Goal: Task Accomplishment & Management: Use online tool/utility

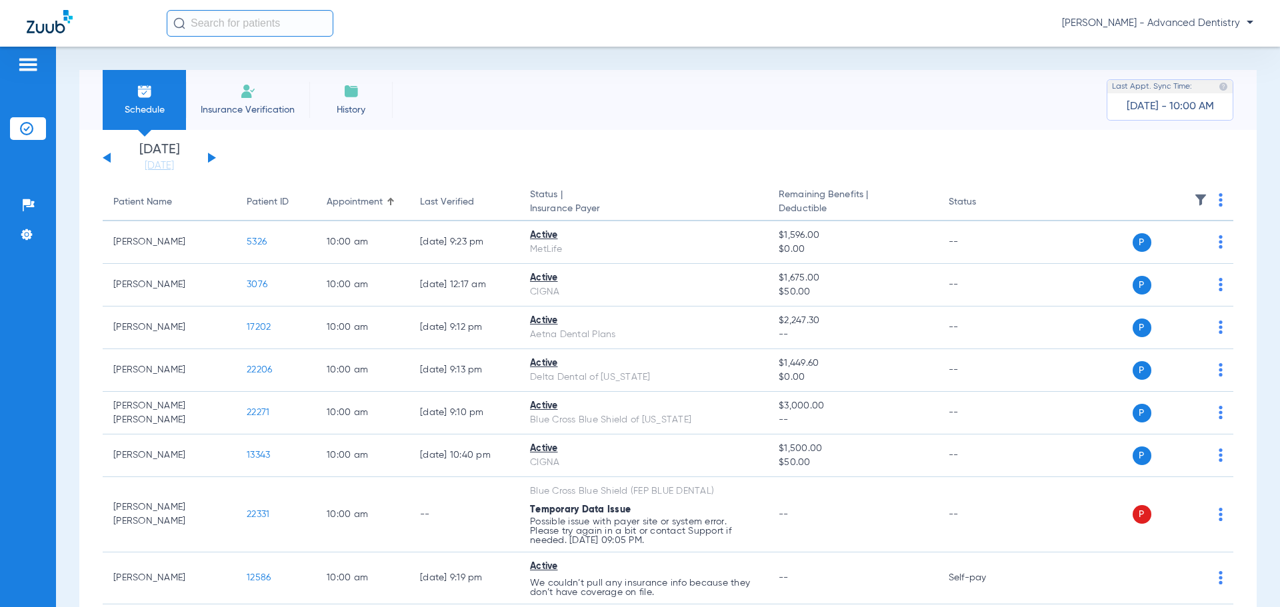
click at [1254, 17] on div "[PERSON_NAME] - Advanced Dentistry" at bounding box center [640, 23] width 1280 height 47
click at [1244, 22] on span "[PERSON_NAME] - Advanced Dentistry" at bounding box center [1157, 23] width 191 height 13
click at [1212, 37] on button "Log out" at bounding box center [1214, 47] width 73 height 27
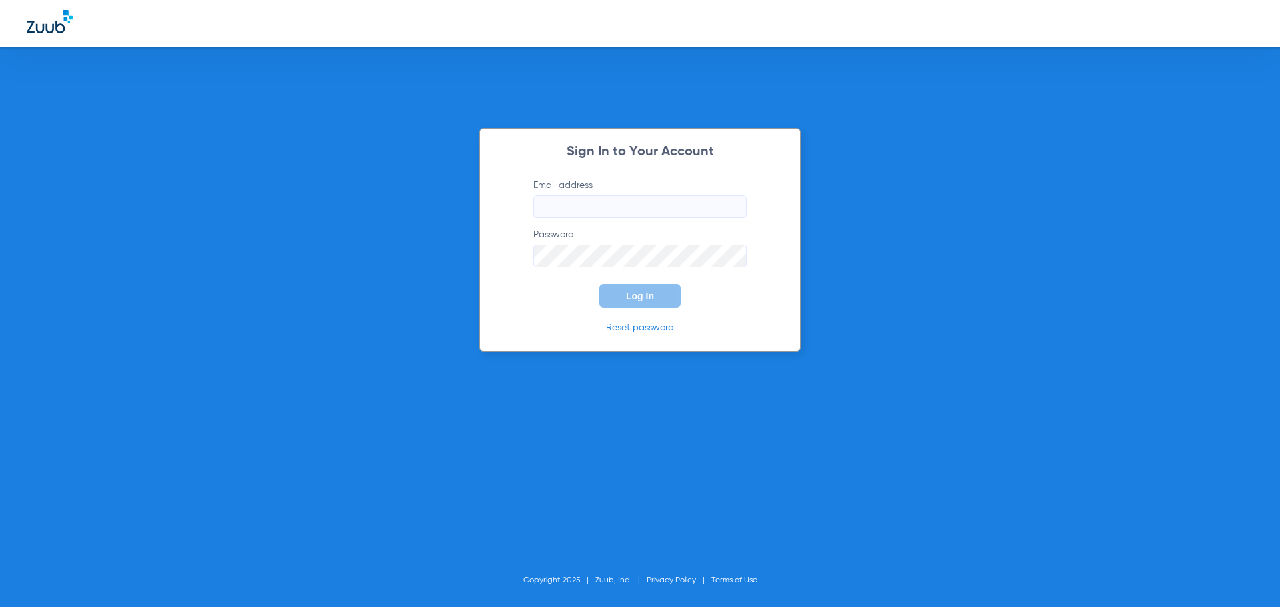
drag, startPoint x: 612, startPoint y: 185, endPoint x: 604, endPoint y: 205, distance: 20.9
click at [610, 190] on label "Email address" at bounding box center [639, 198] width 213 height 39
click at [610, 195] on input "Email address" at bounding box center [639, 206] width 213 height 23
click at [604, 205] on input "Email address" at bounding box center [639, 206] width 213 height 23
type input "[EMAIL_ADDRESS][DOMAIN_NAME]"
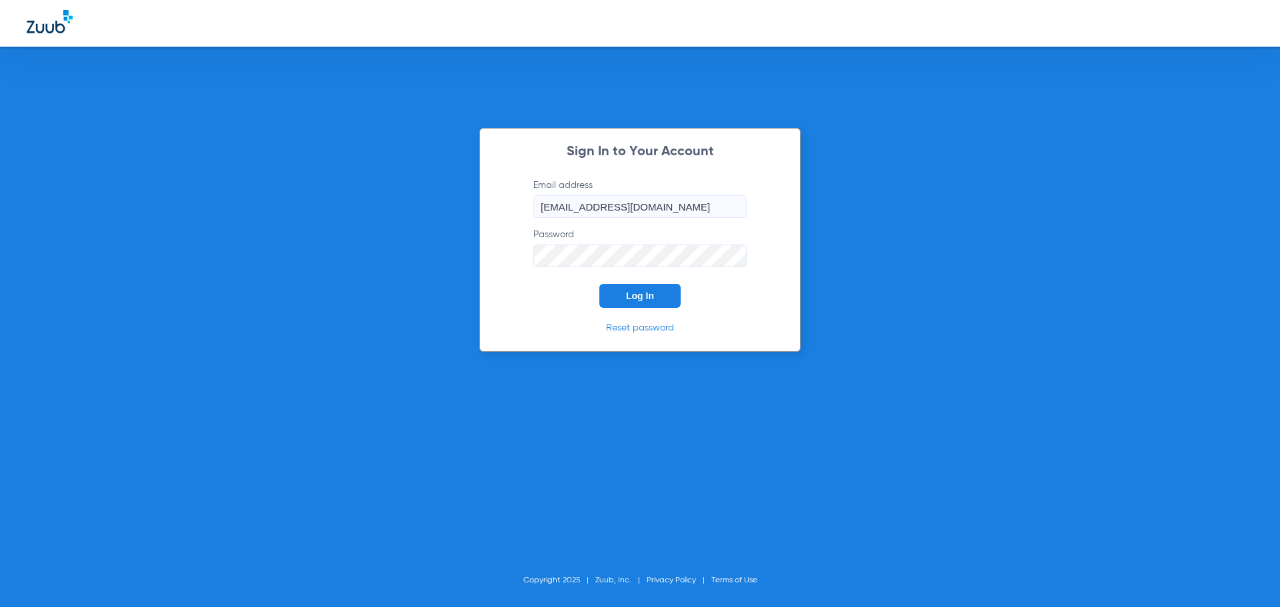
click at [599, 284] on button "Log In" at bounding box center [639, 296] width 81 height 24
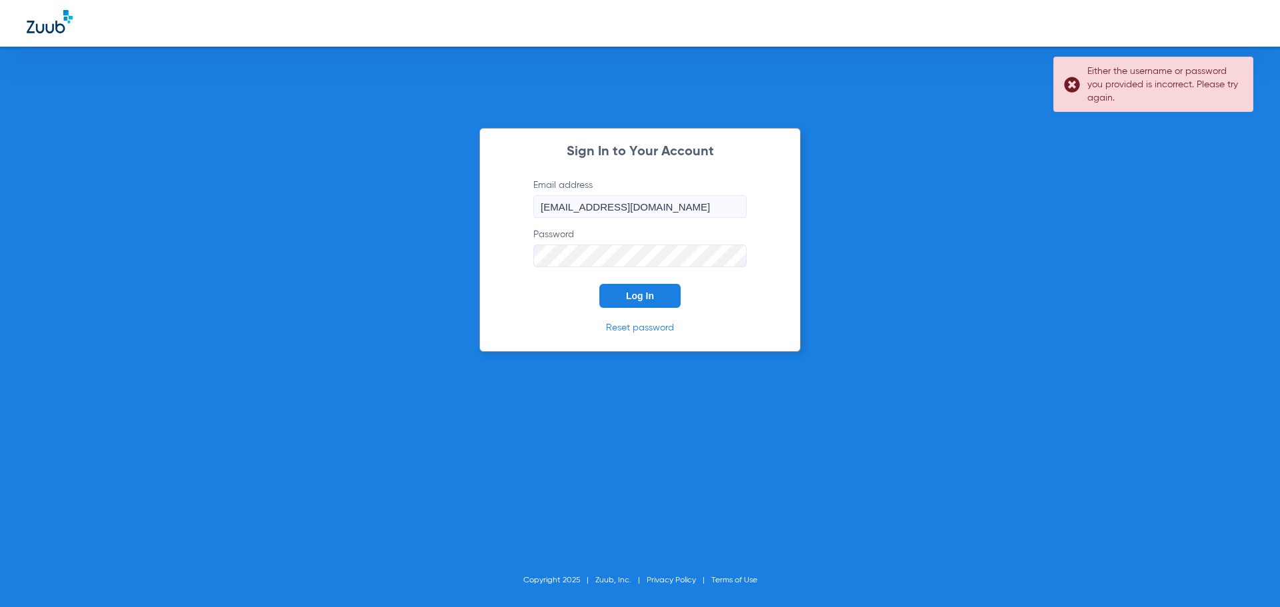
click at [445, 277] on div "Sign In to Your Account Email address [EMAIL_ADDRESS][DOMAIN_NAME] Password Log…" at bounding box center [640, 303] width 1280 height 607
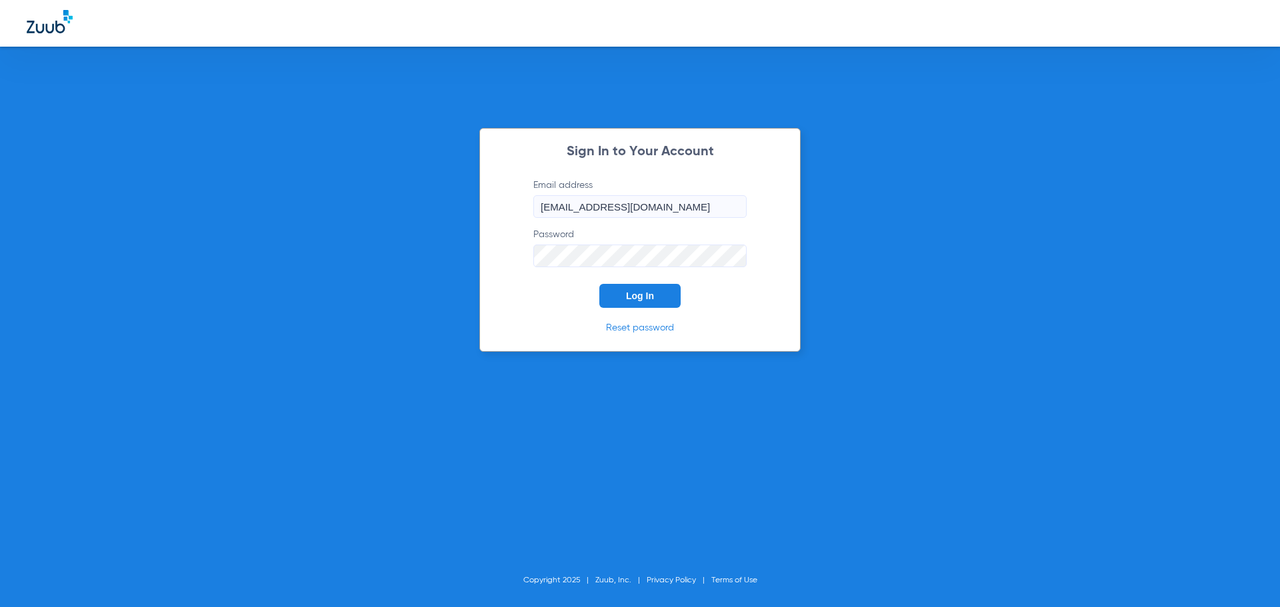
click at [599, 284] on button "Log In" at bounding box center [639, 296] width 81 height 24
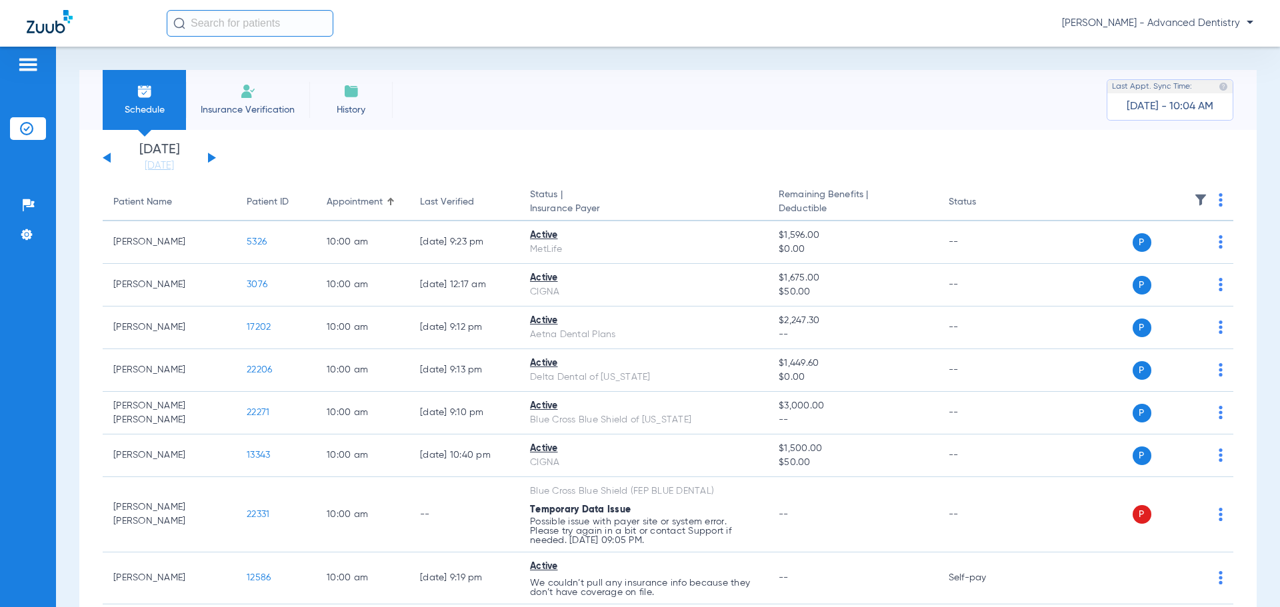
click at [209, 154] on button at bounding box center [212, 158] width 8 height 10
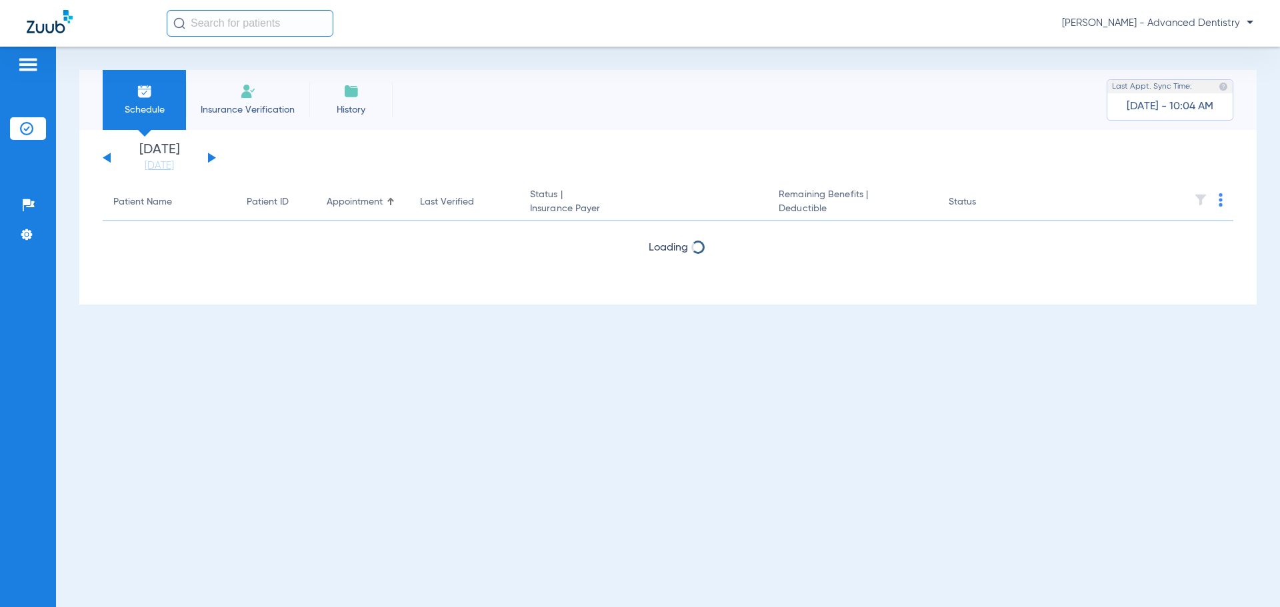
click at [209, 154] on button at bounding box center [212, 158] width 8 height 10
click at [156, 155] on li "[DATE]" at bounding box center [159, 157] width 80 height 29
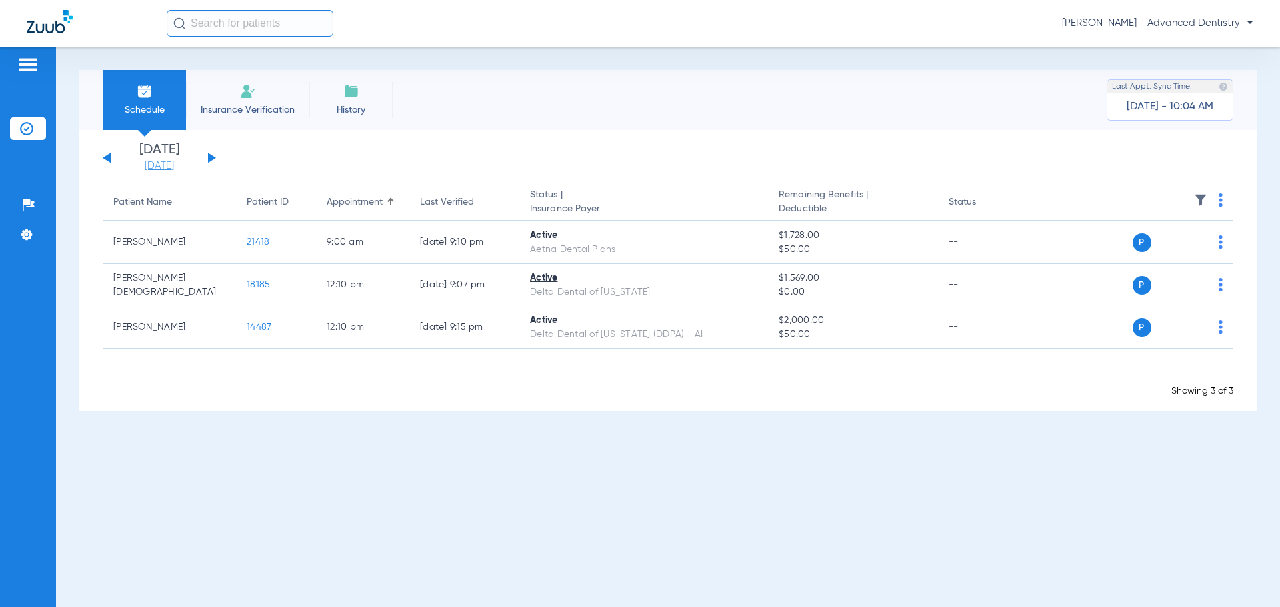
click at [155, 166] on link "[DATE]" at bounding box center [159, 165] width 80 height 13
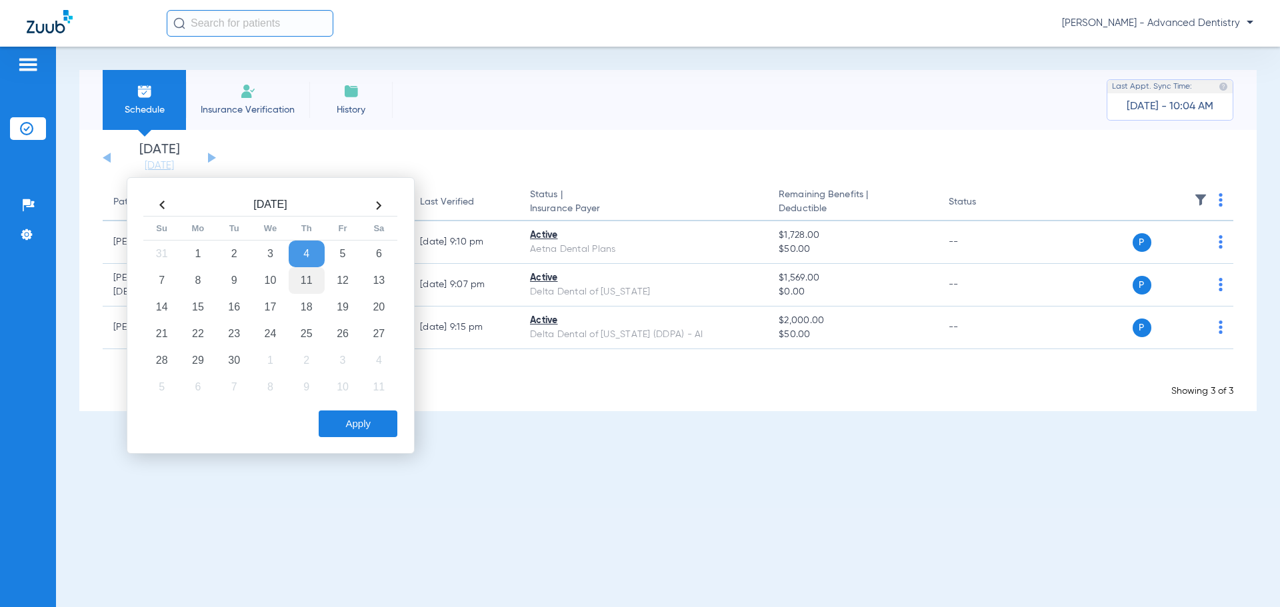
click at [315, 269] on td "11" at bounding box center [307, 280] width 36 height 27
click at [357, 417] on button "Apply" at bounding box center [358, 424] width 79 height 27
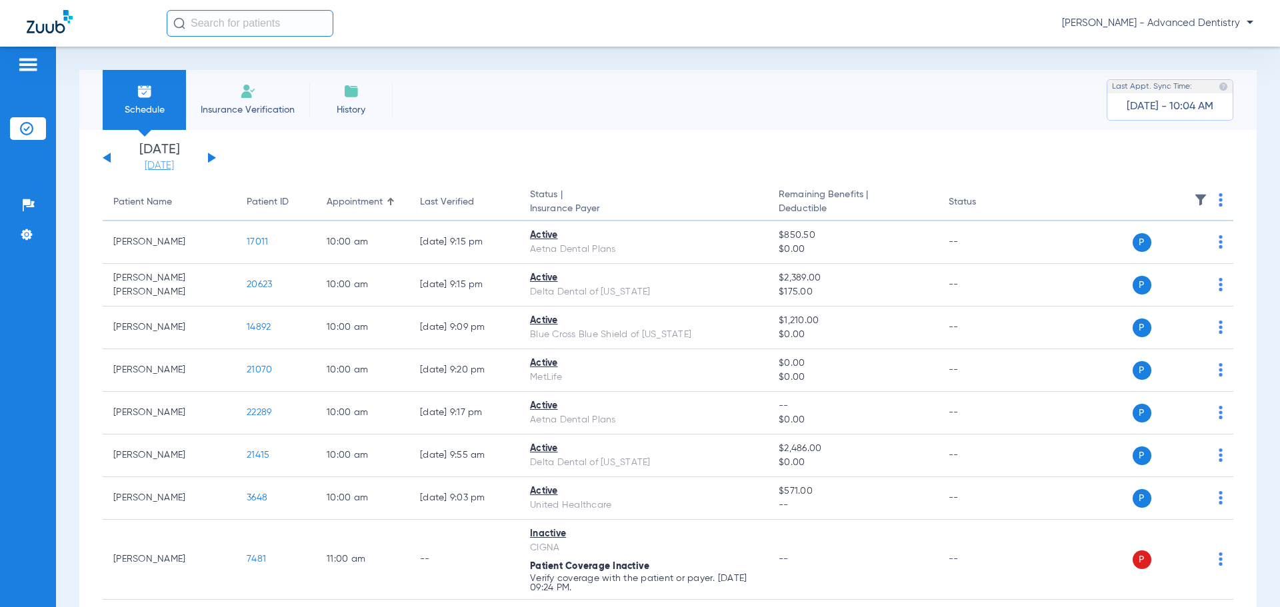
click at [153, 167] on link "[DATE]" at bounding box center [159, 165] width 80 height 13
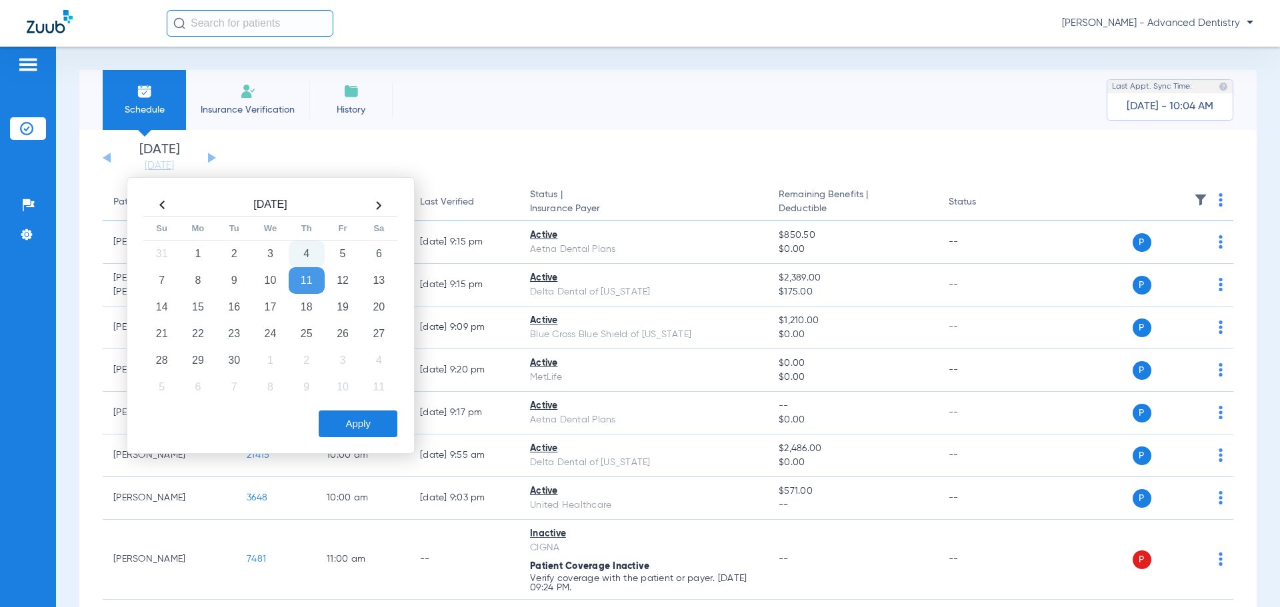
click at [1141, 93] on span "Last Appt. Sync Time:" at bounding box center [1152, 86] width 80 height 13
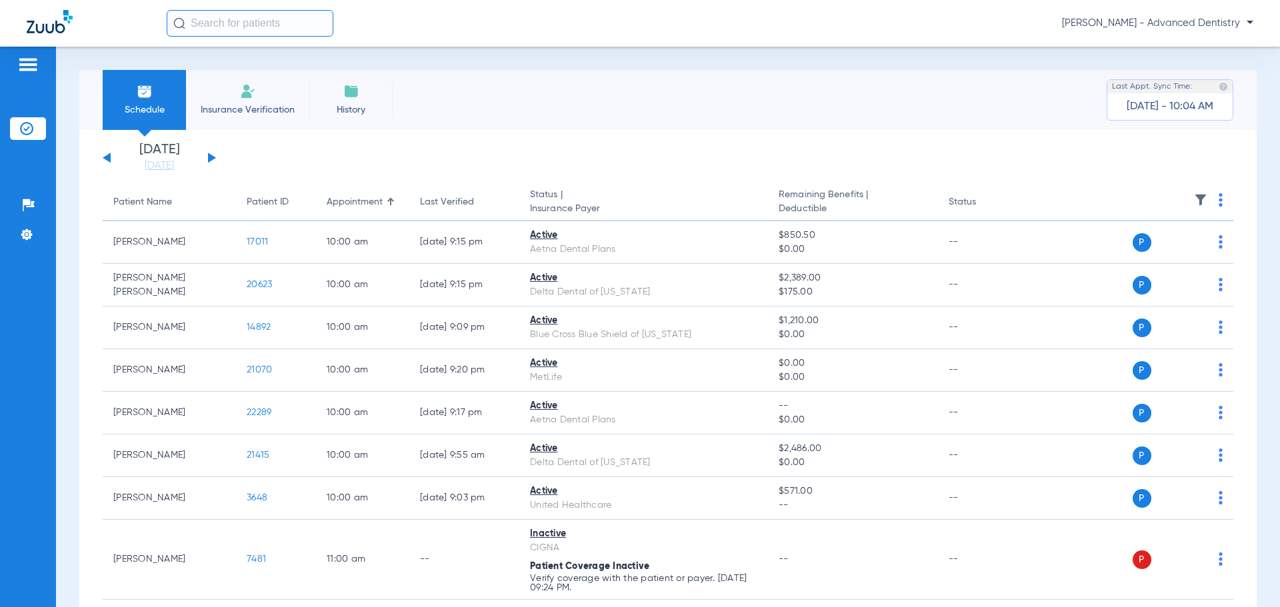
click at [1136, 101] on span "[DATE] - 10:04 AM" at bounding box center [1169, 106] width 87 height 13
click at [163, 170] on link "[DATE]" at bounding box center [159, 165] width 80 height 13
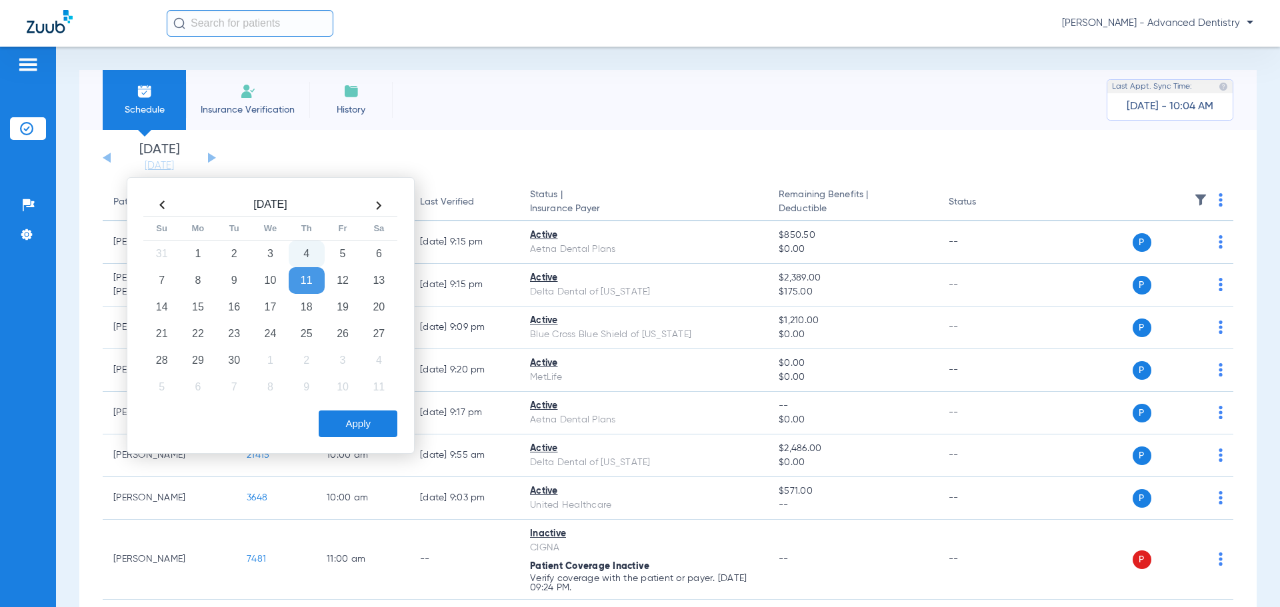
click at [311, 248] on td "4" at bounding box center [307, 254] width 36 height 27
click at [345, 427] on button "Apply" at bounding box center [358, 424] width 79 height 27
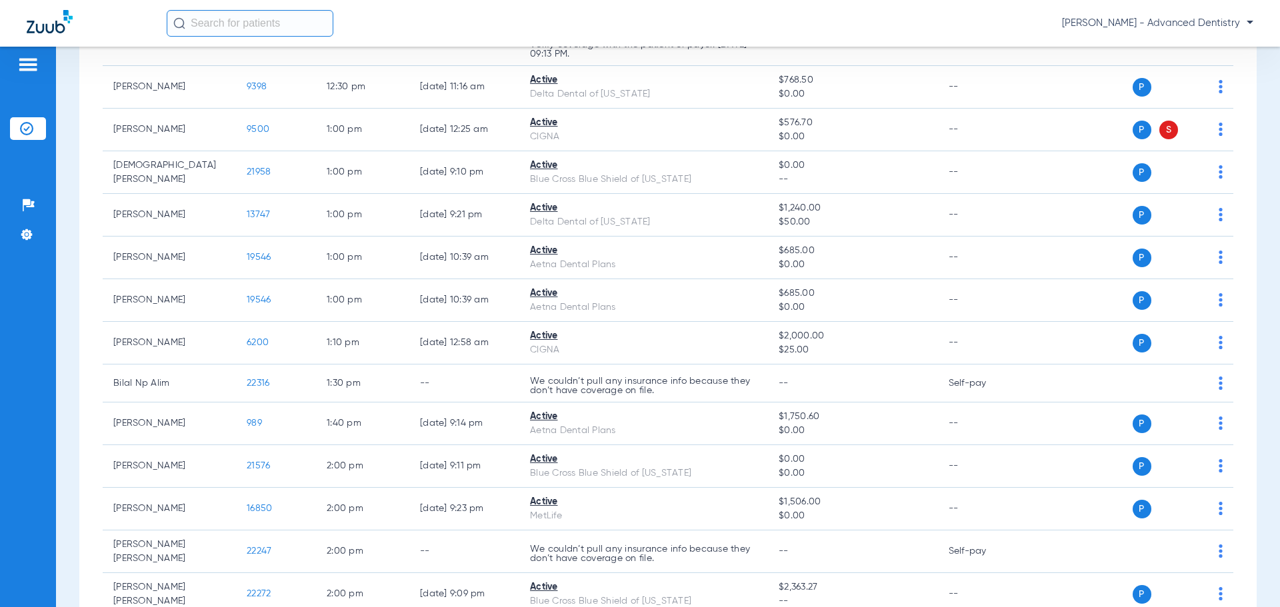
scroll to position [835, 0]
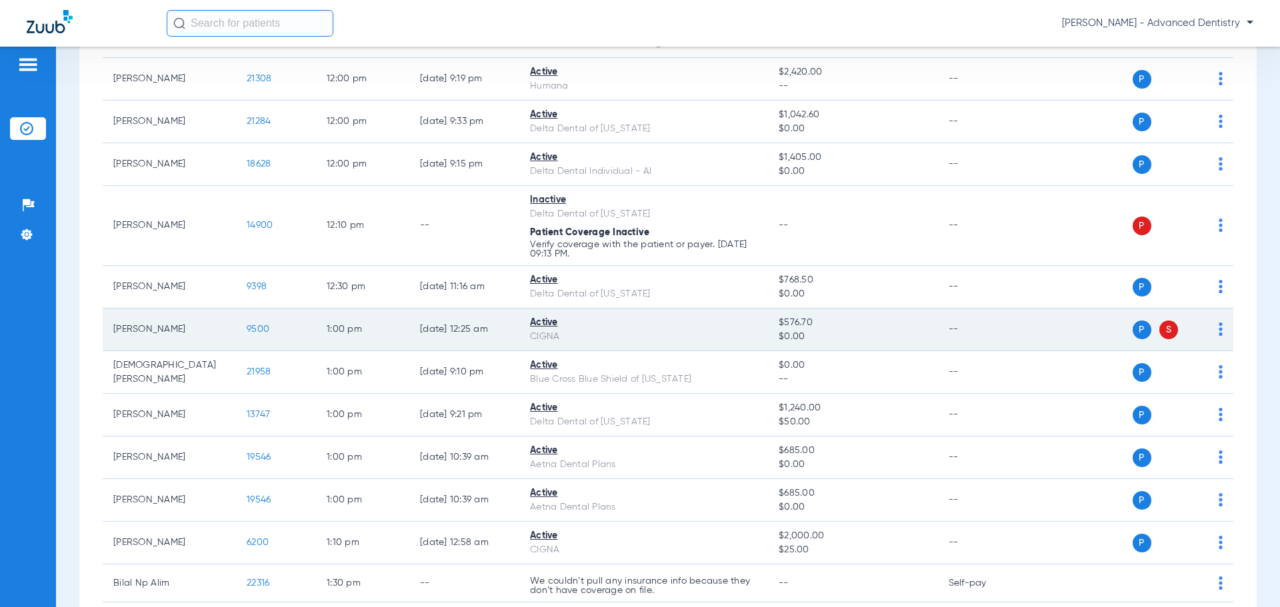
click at [1219, 320] on td "P S" at bounding box center [1131, 330] width 206 height 43
click at [1204, 321] on div "P S" at bounding box center [1125, 330] width 195 height 19
click at [1206, 321] on div "P S" at bounding box center [1125, 330] width 195 height 19
click at [1208, 323] on div "P S" at bounding box center [1125, 330] width 195 height 19
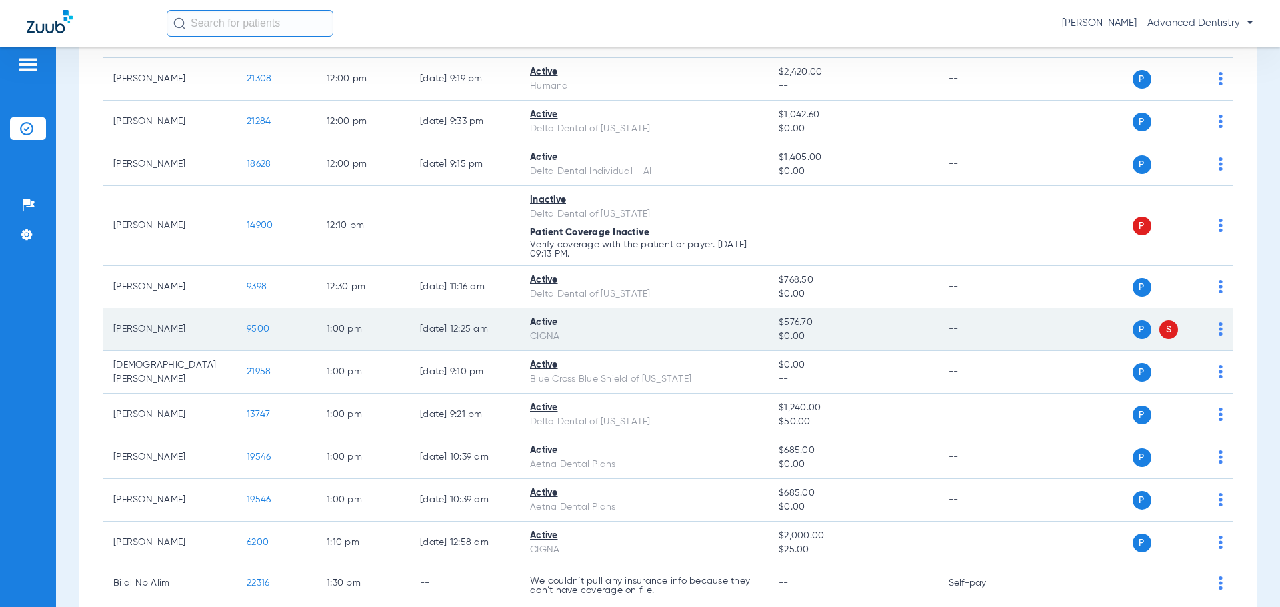
click at [1208, 323] on div "P S" at bounding box center [1125, 330] width 195 height 19
click at [1218, 323] on img at bounding box center [1220, 329] width 4 height 13
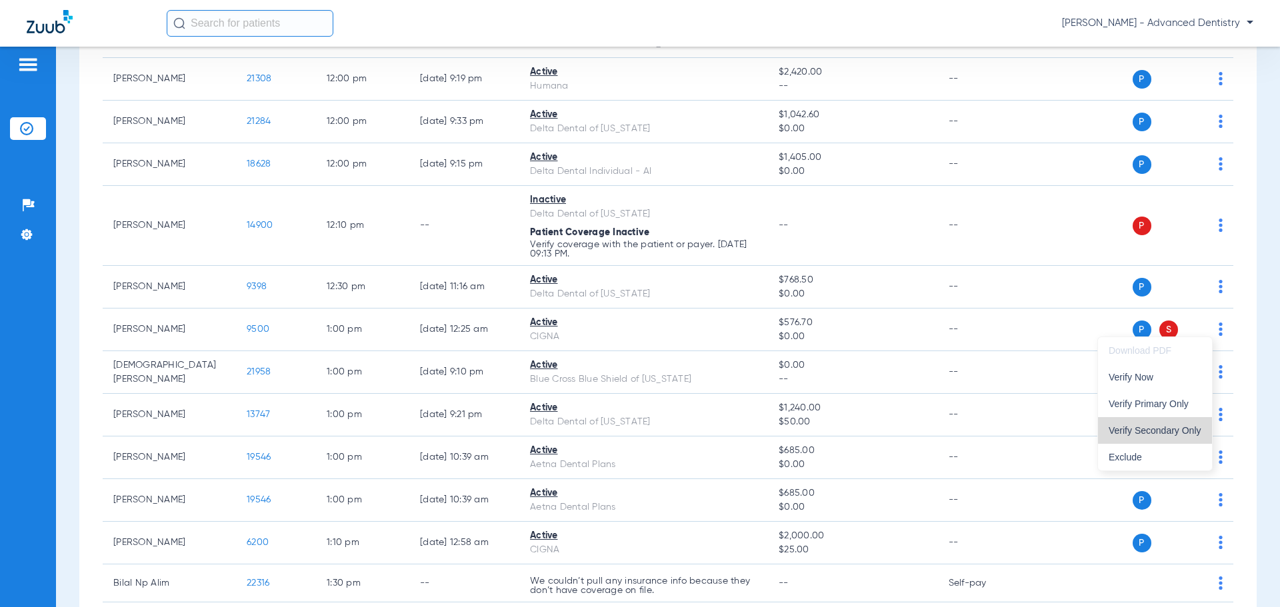
click at [1174, 429] on span "Verify Secondary Only" at bounding box center [1154, 430] width 93 height 9
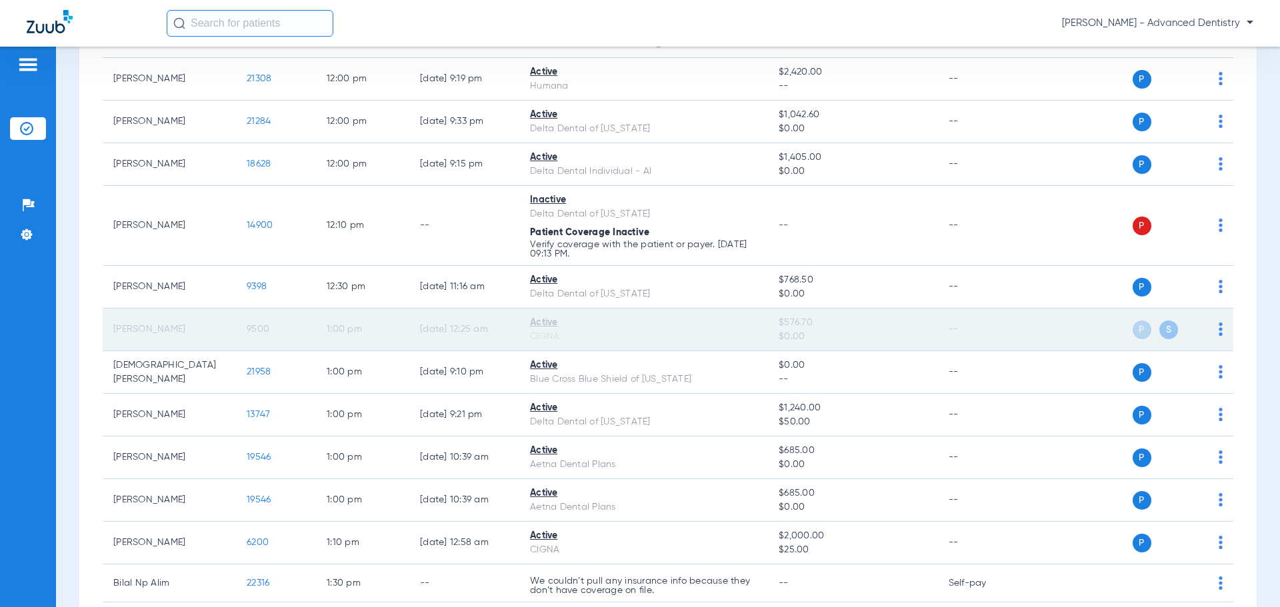
click at [1218, 326] on img at bounding box center [1220, 329] width 4 height 13
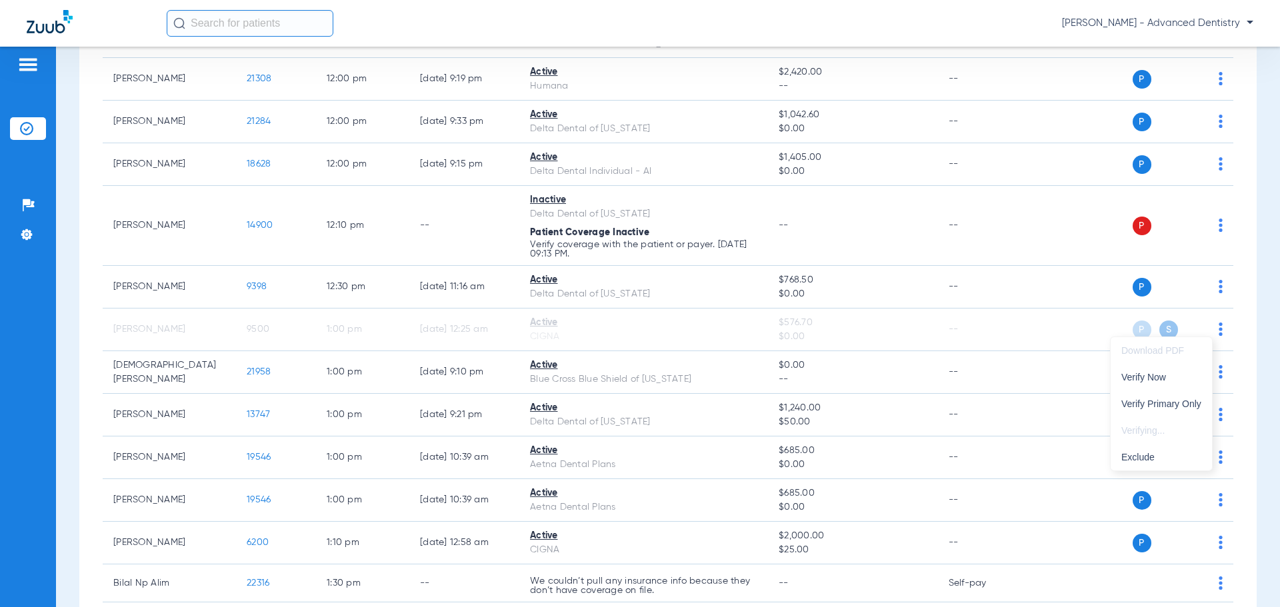
click at [984, 326] on div at bounding box center [640, 303] width 1280 height 607
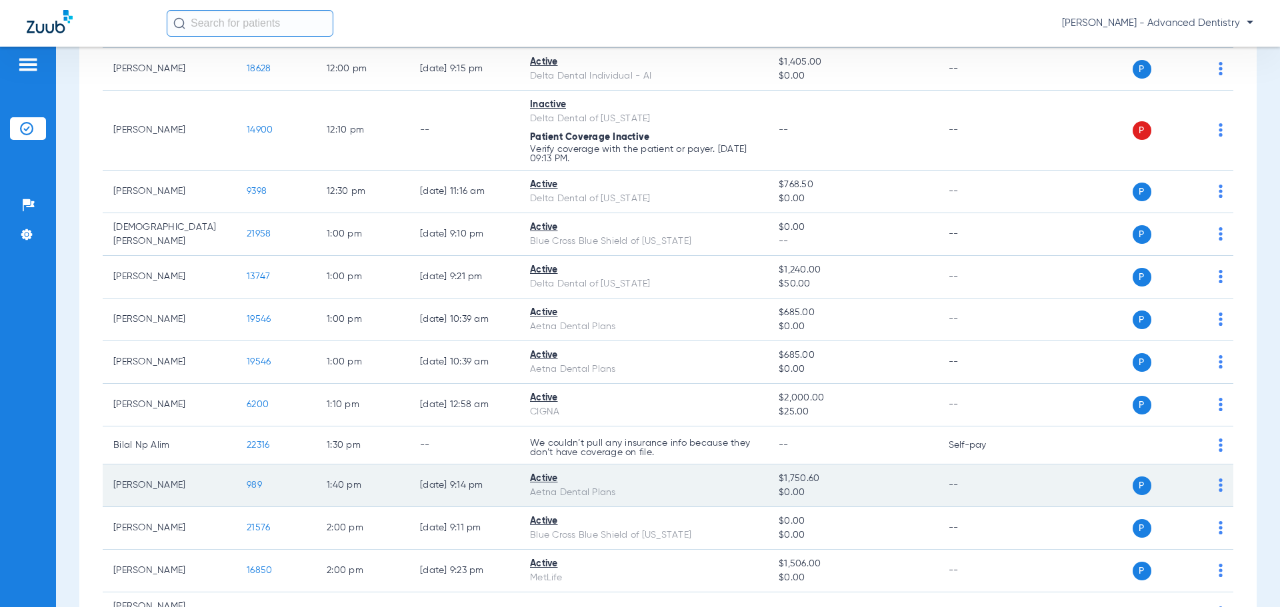
scroll to position [992, 0]
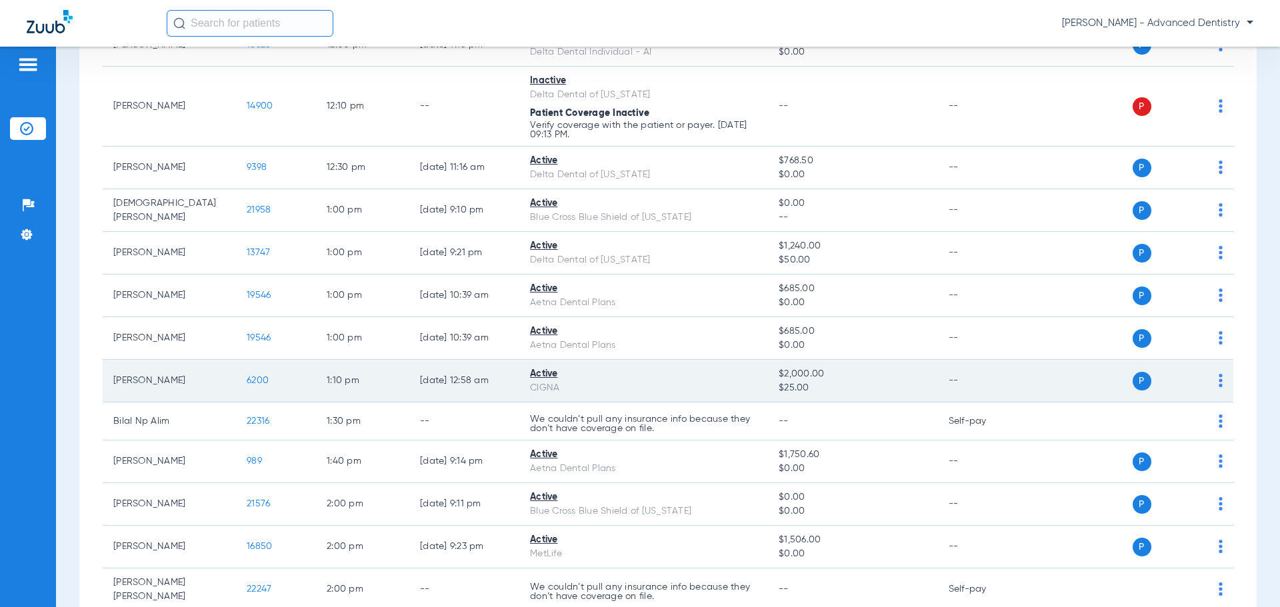
click at [1218, 378] on img at bounding box center [1220, 380] width 4 height 13
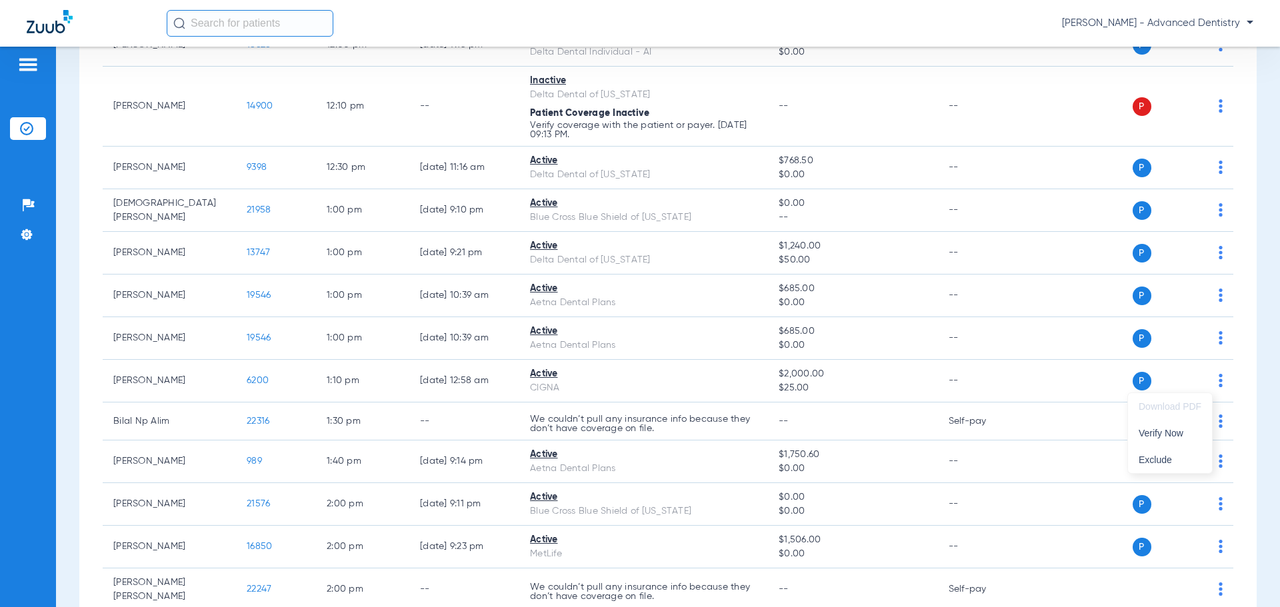
click at [916, 399] on div at bounding box center [640, 303] width 1280 height 607
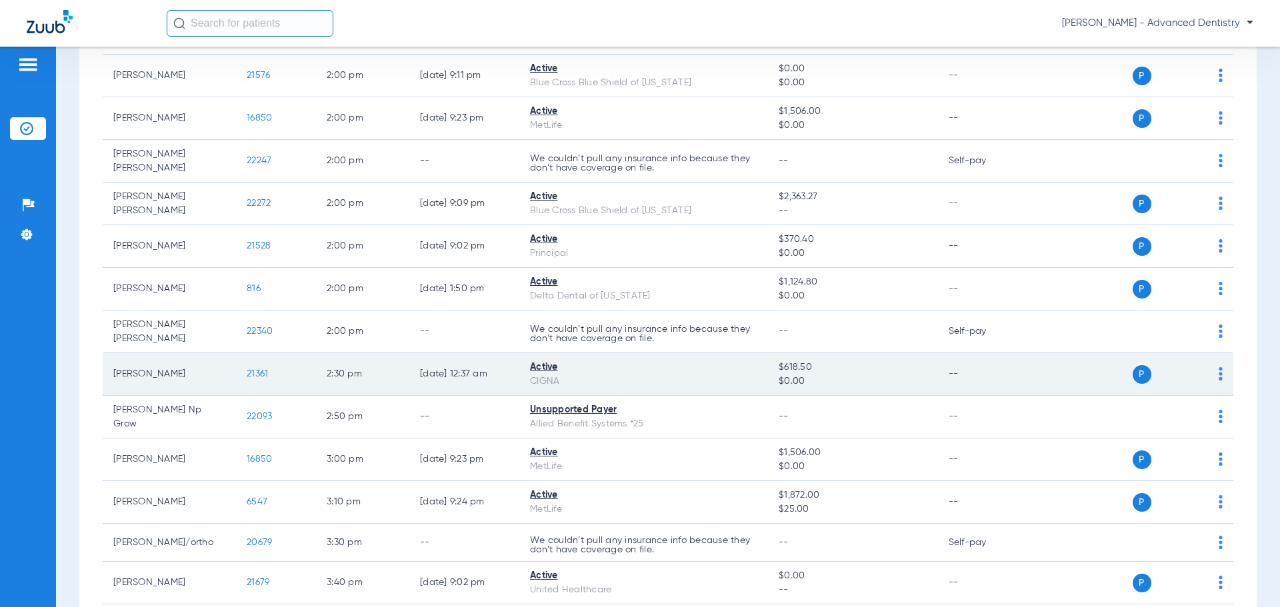
scroll to position [1459, 0]
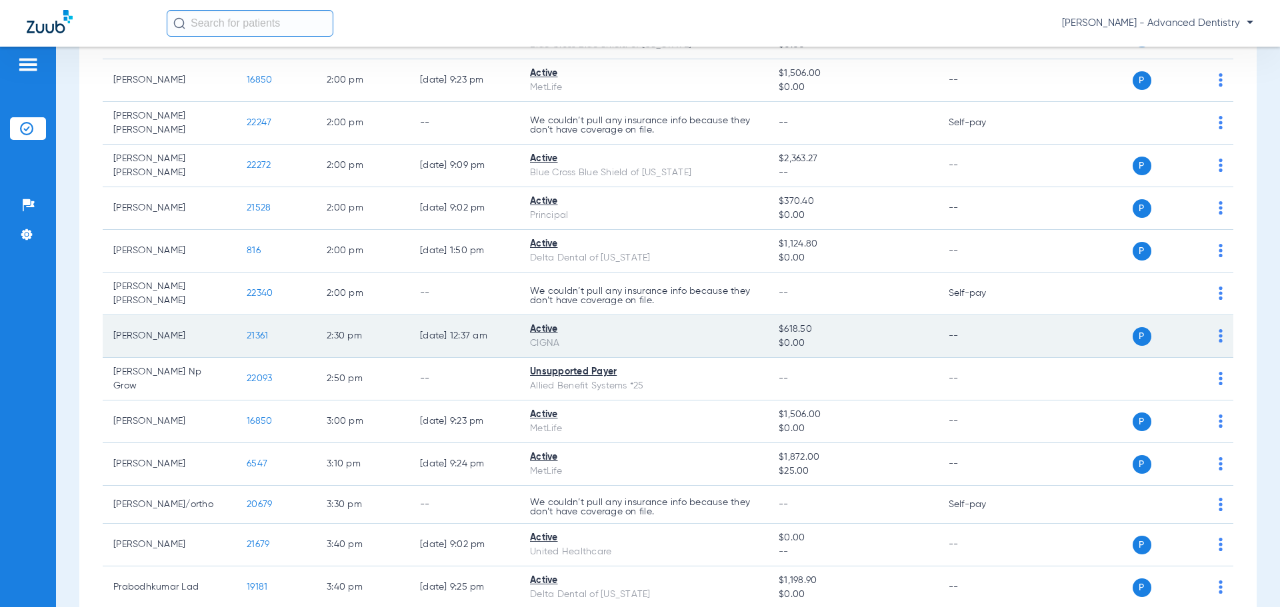
click at [1208, 327] on div "P S" at bounding box center [1125, 336] width 195 height 19
click at [1218, 329] on img at bounding box center [1220, 335] width 4 height 13
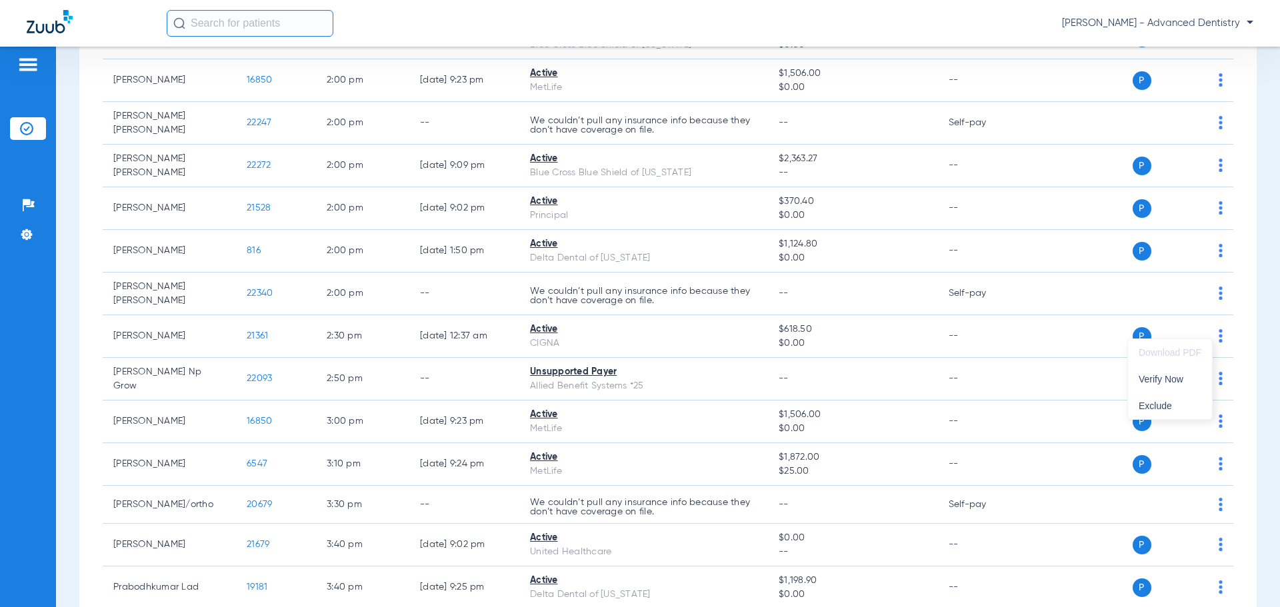
click at [666, 348] on div at bounding box center [640, 303] width 1280 height 607
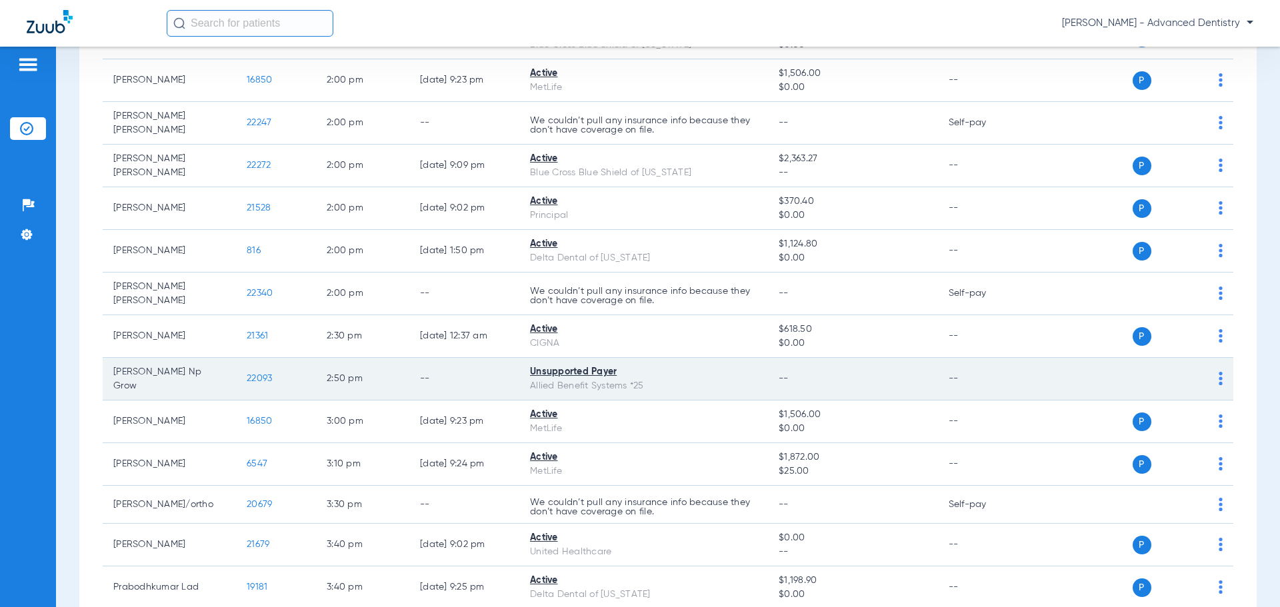
click at [1213, 363] on td "P S" at bounding box center [1131, 379] width 206 height 43
click at [1208, 370] on div "P S" at bounding box center [1125, 379] width 195 height 19
click at [1218, 372] on img at bounding box center [1220, 378] width 4 height 13
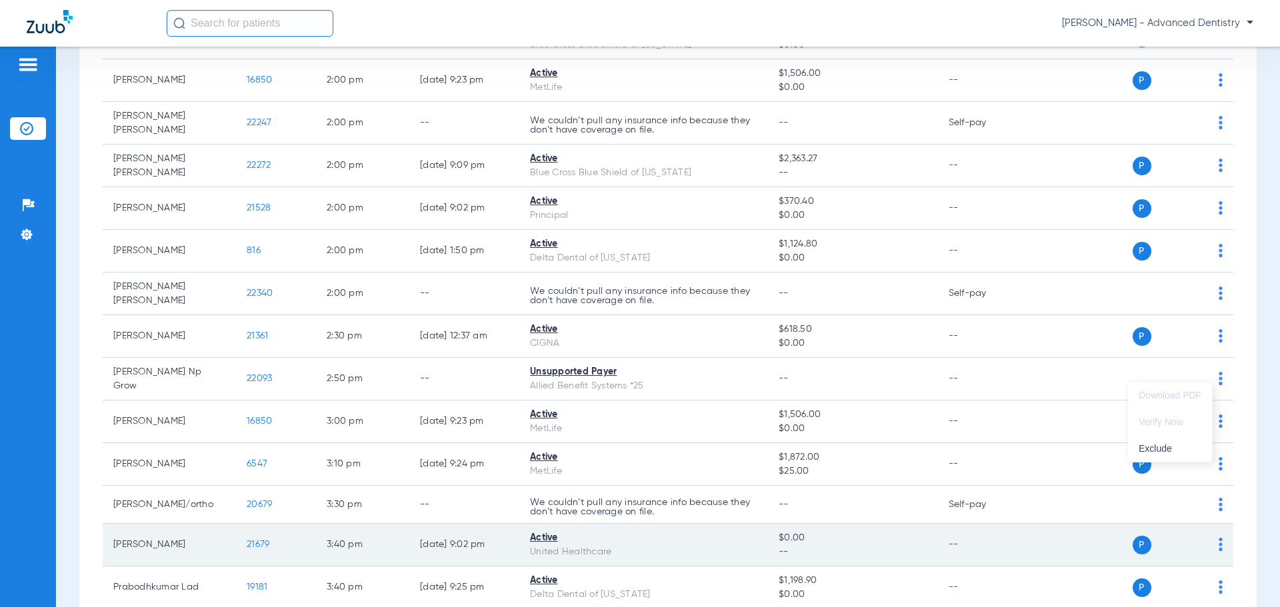
click at [668, 521] on div at bounding box center [640, 303] width 1280 height 607
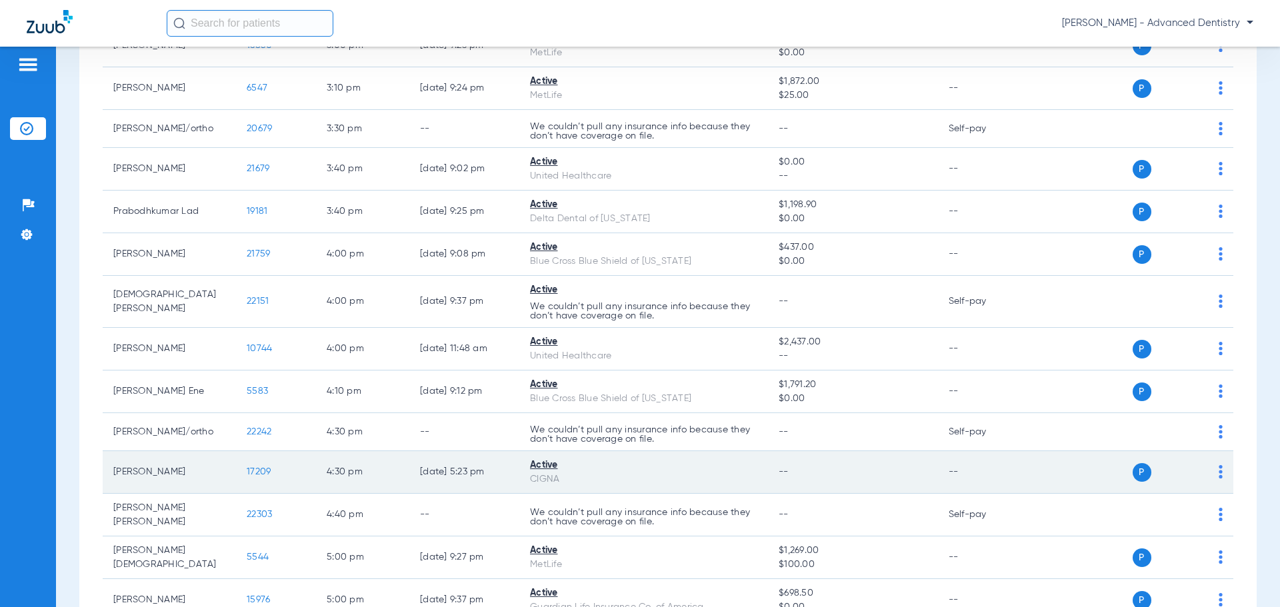
scroll to position [1859, 0]
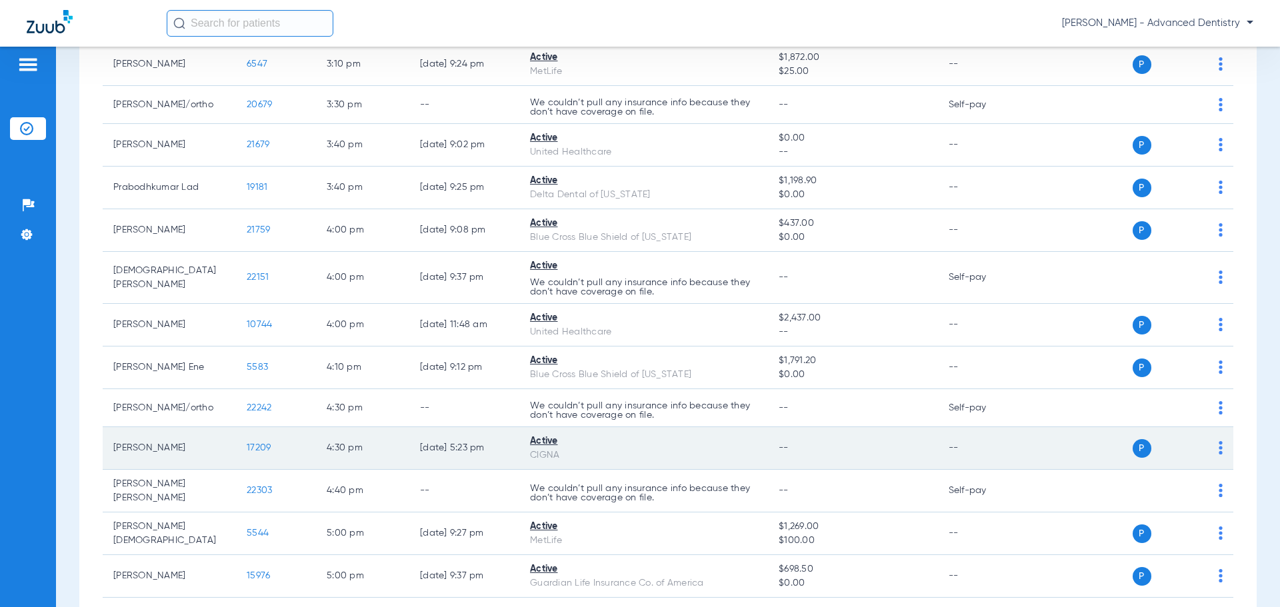
click at [1218, 441] on img at bounding box center [1220, 447] width 4 height 13
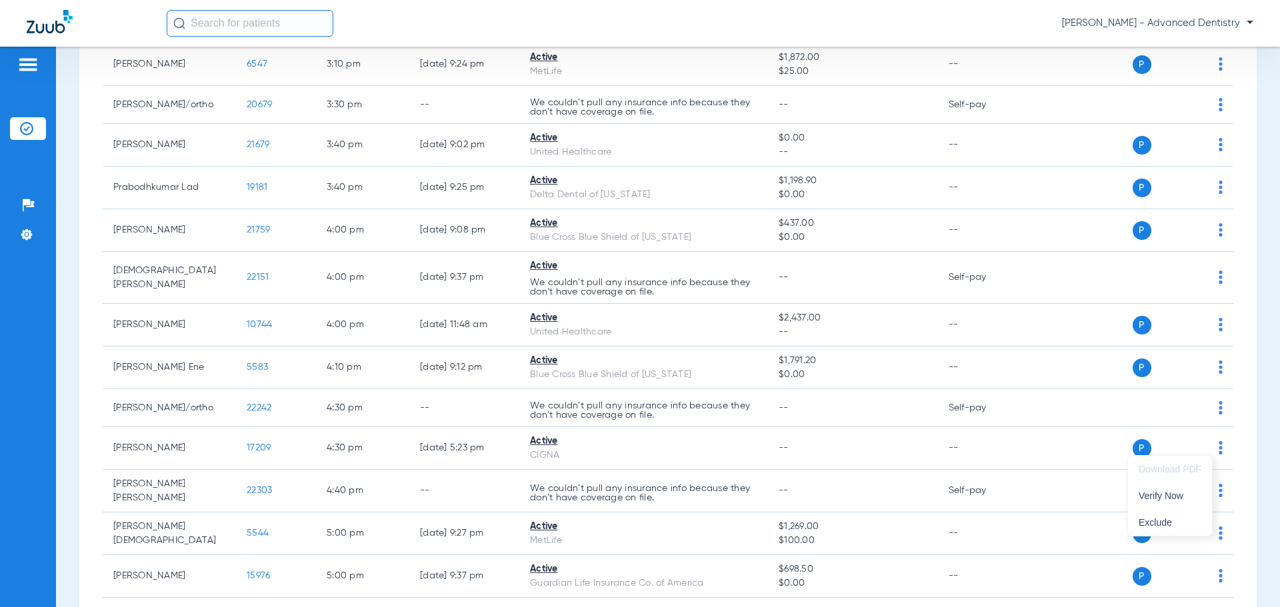
click at [929, 456] on div at bounding box center [640, 303] width 1280 height 607
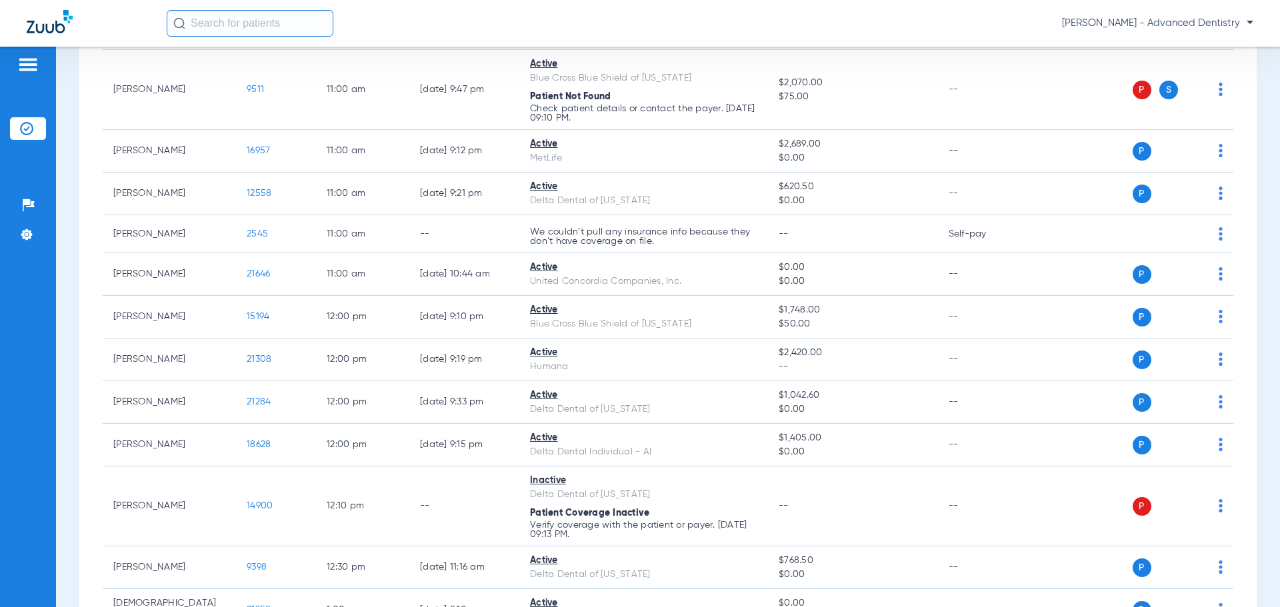
scroll to position [326, 0]
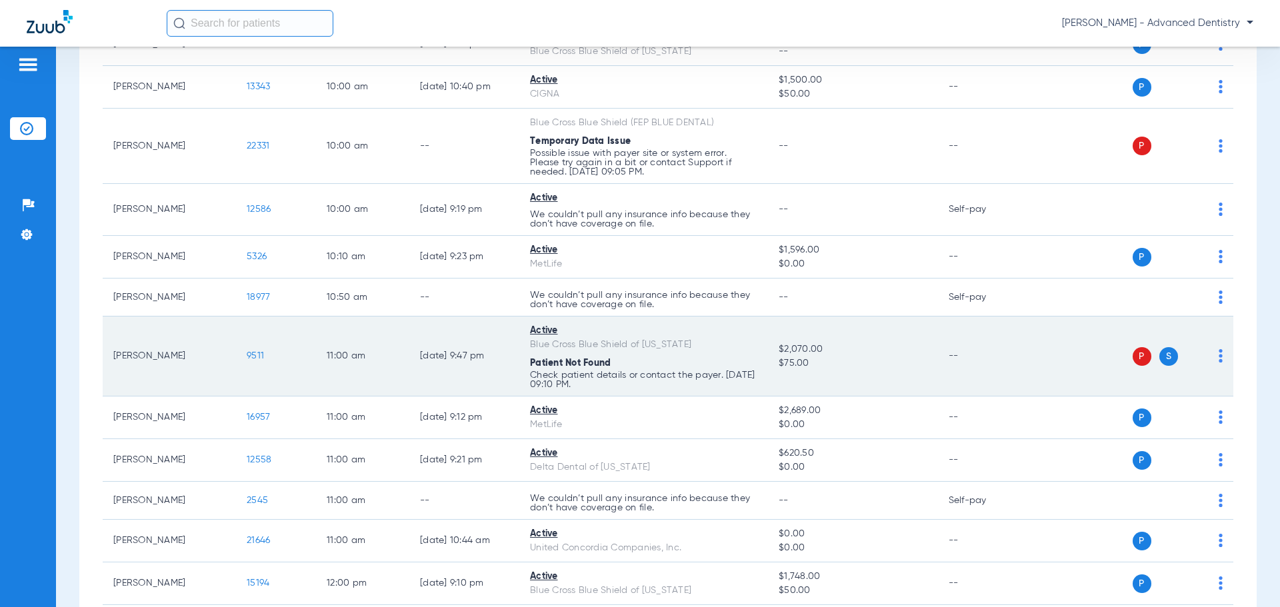
click at [1132, 361] on span "P" at bounding box center [1141, 356] width 19 height 19
click at [1208, 349] on div "P S" at bounding box center [1125, 356] width 195 height 19
click at [1208, 351] on div "P S" at bounding box center [1125, 356] width 195 height 19
click at [1218, 351] on img at bounding box center [1220, 355] width 4 height 13
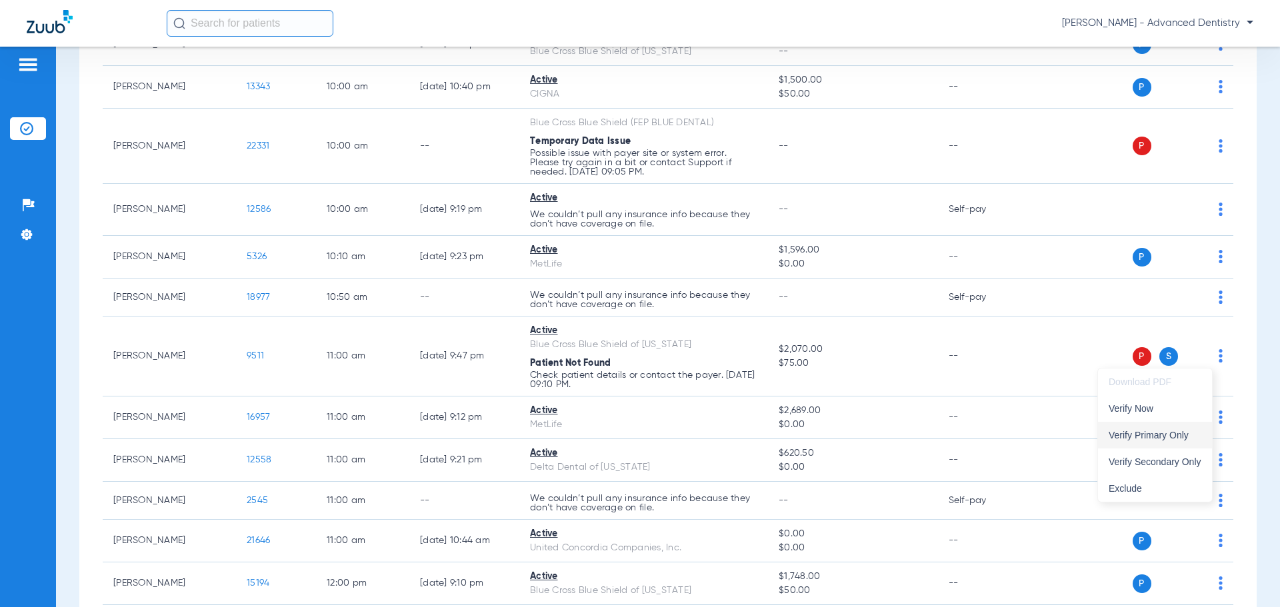
click at [1171, 435] on span "Verify Primary Only" at bounding box center [1154, 435] width 93 height 9
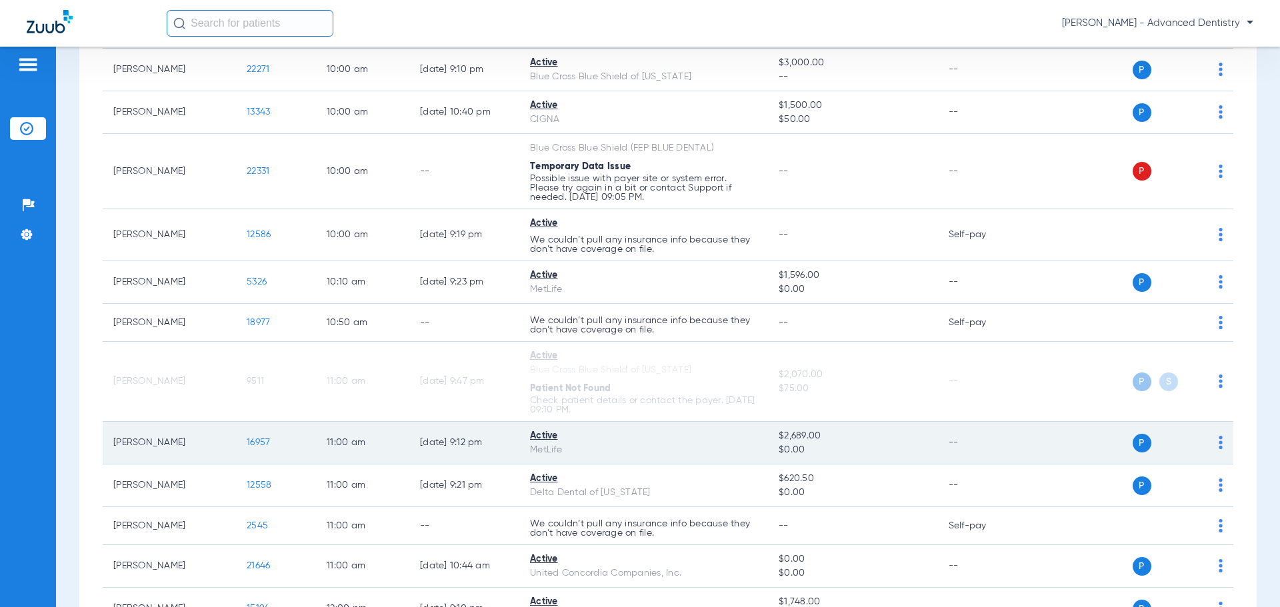
scroll to position [333, 0]
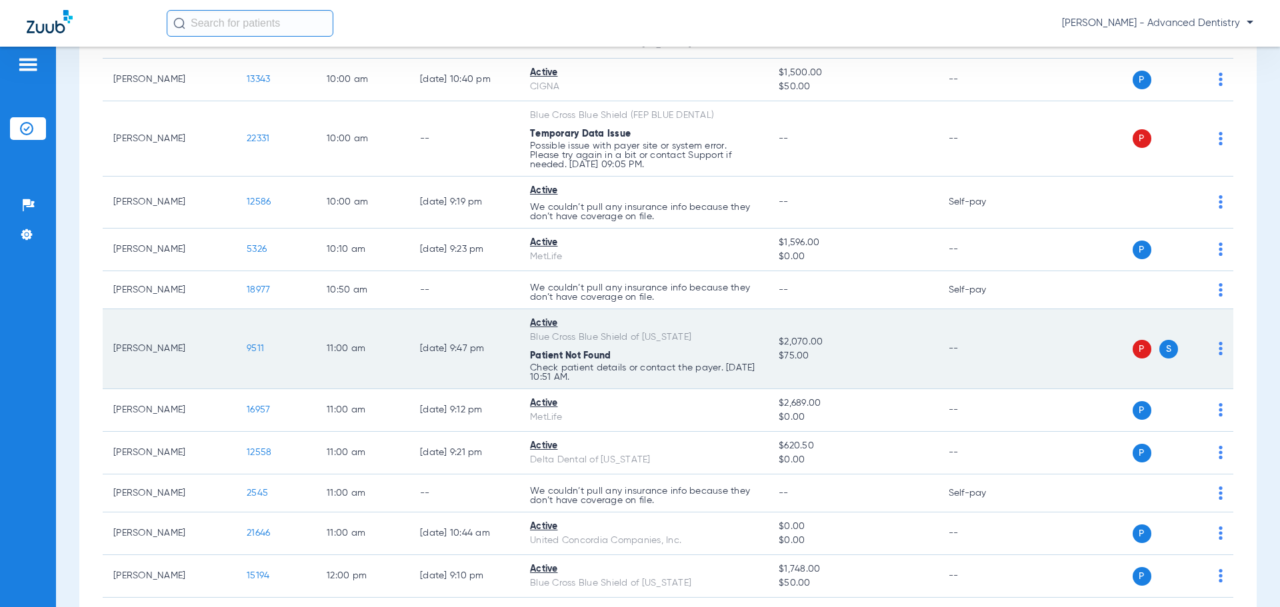
click at [644, 370] on p "Check patient details or contact the payer. [DATE] 10:51 AM." at bounding box center [643, 372] width 227 height 19
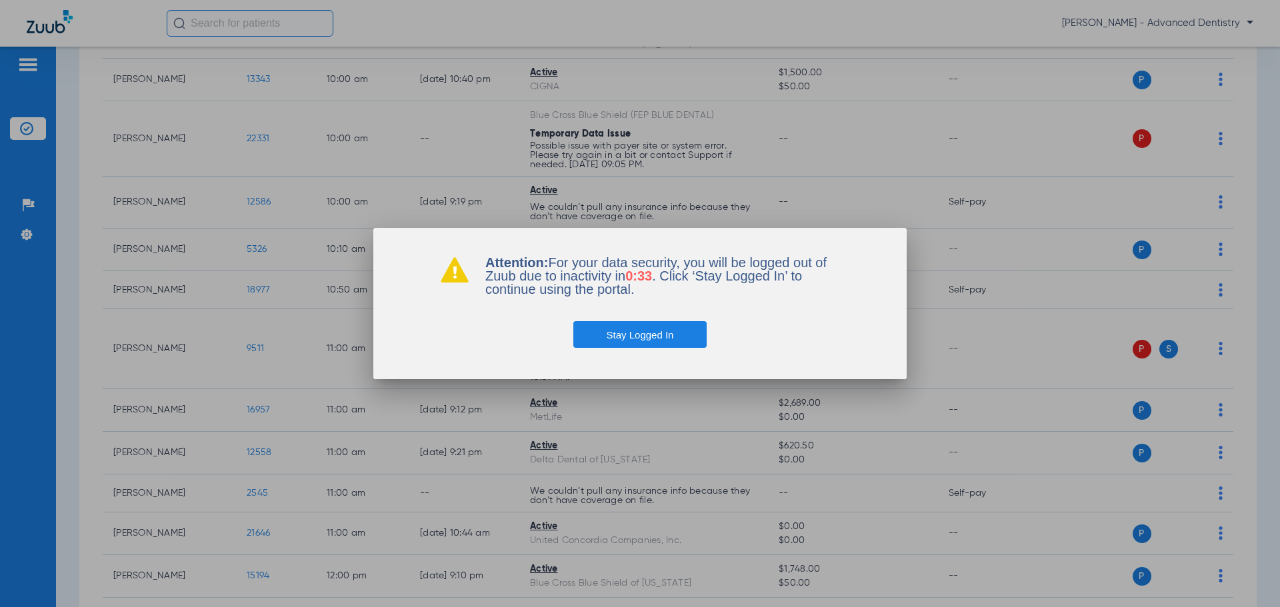
click at [646, 335] on button "Stay Logged In" at bounding box center [640, 334] width 134 height 27
